Goal: Find specific page/section

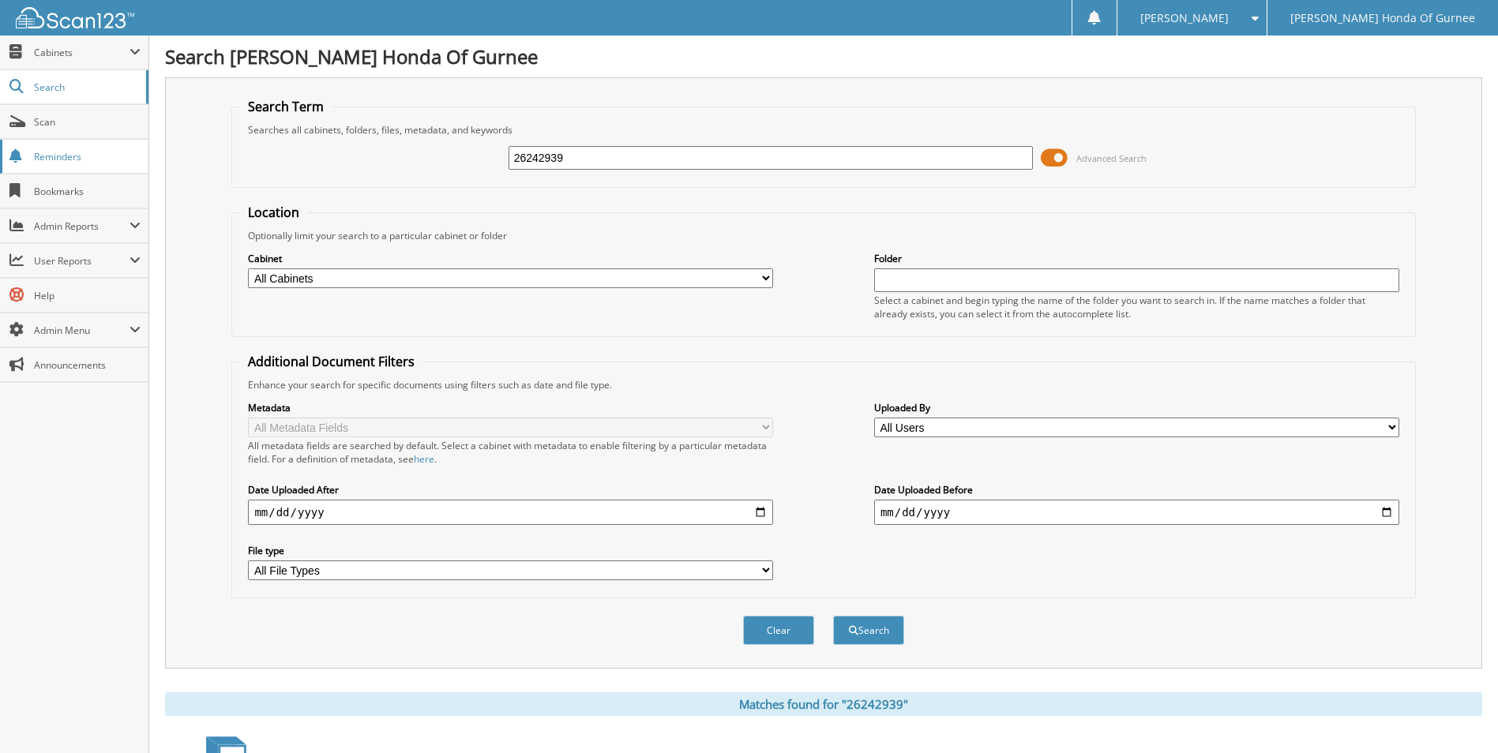
drag, startPoint x: 611, startPoint y: 157, endPoint x: 122, endPoint y: 140, distance: 489.2
click at [160, 152] on div "Search [PERSON_NAME] Honda Of Gurnee Search Term Searches all cabinets, folders…" at bounding box center [823, 485] width 1349 height 970
type input "26241602"
click at [833, 616] on button "Search" at bounding box center [868, 630] width 71 height 29
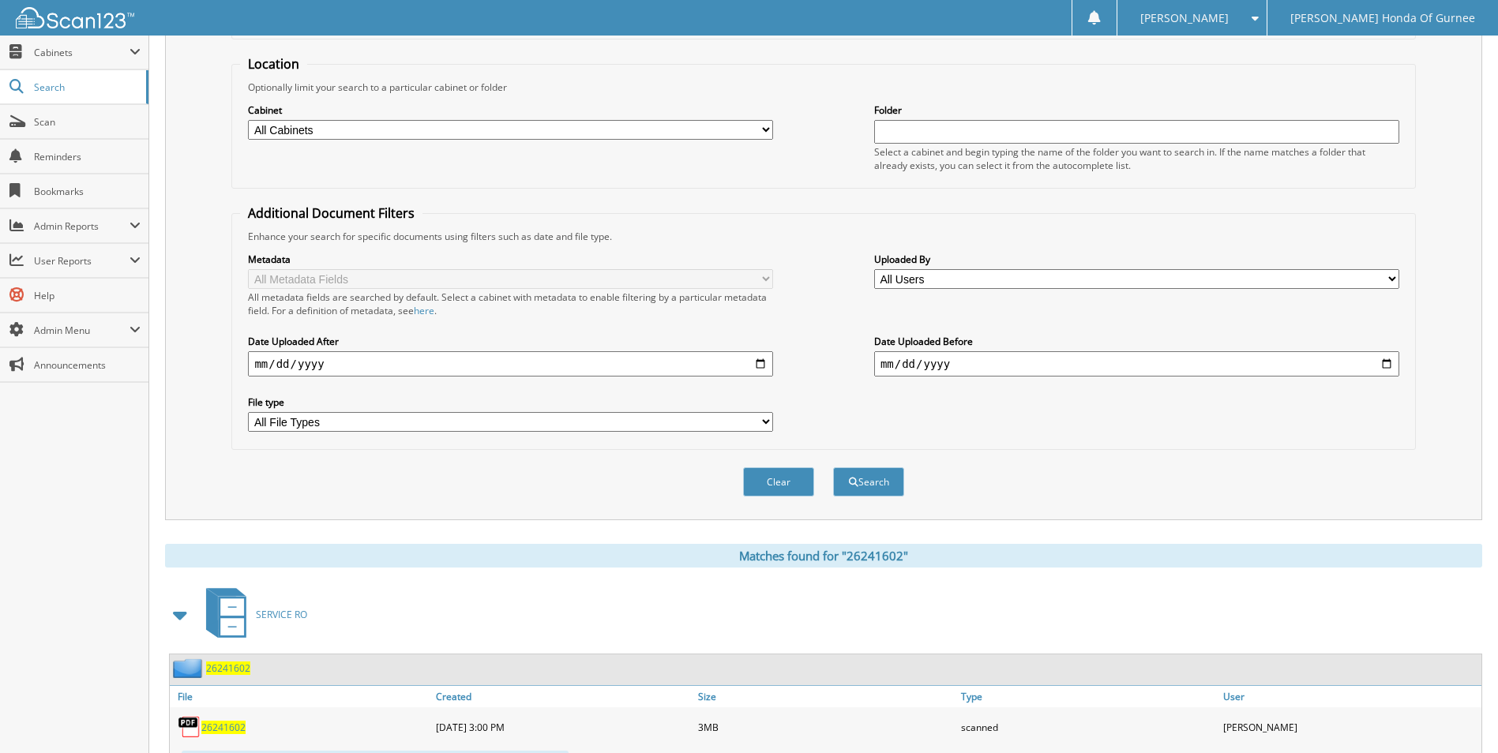
scroll to position [226, 0]
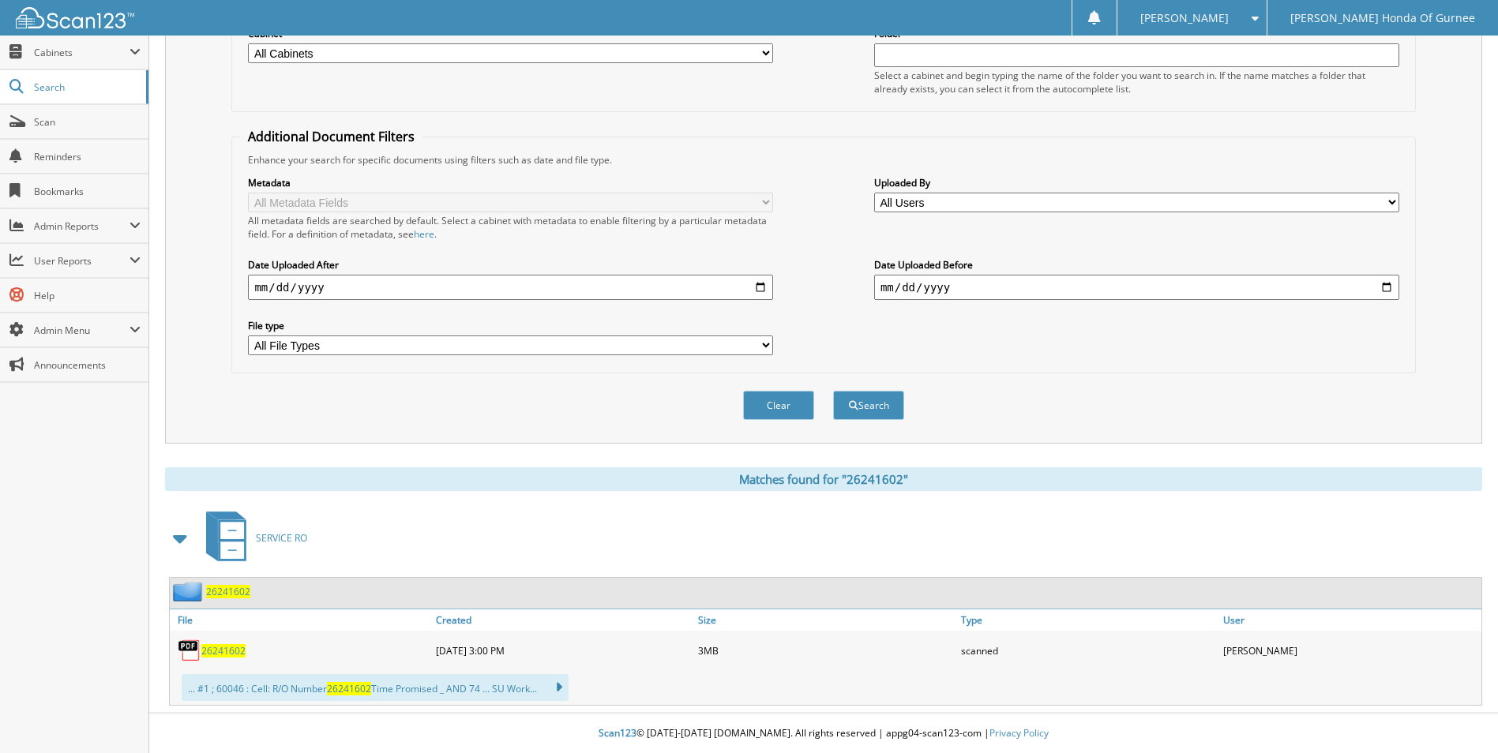
click at [243, 652] on span "26241602" at bounding box center [223, 650] width 44 height 13
